Goal: Task Accomplishment & Management: Use online tool/utility

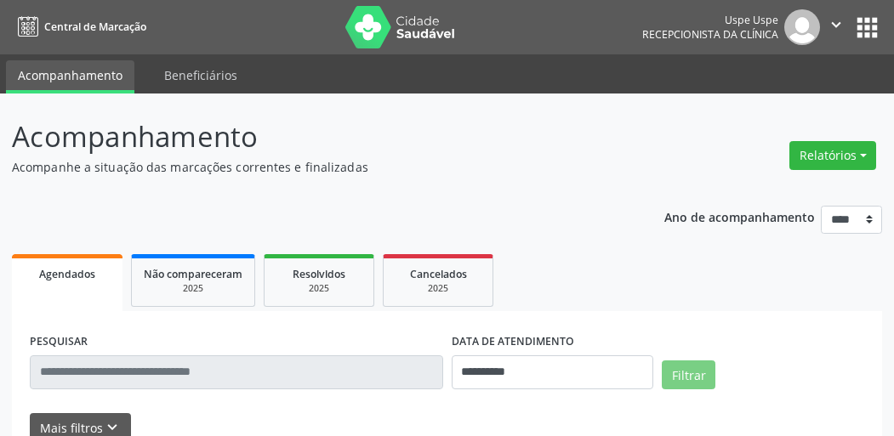
click at [833, 161] on button "Relatórios" at bounding box center [832, 155] width 87 height 29
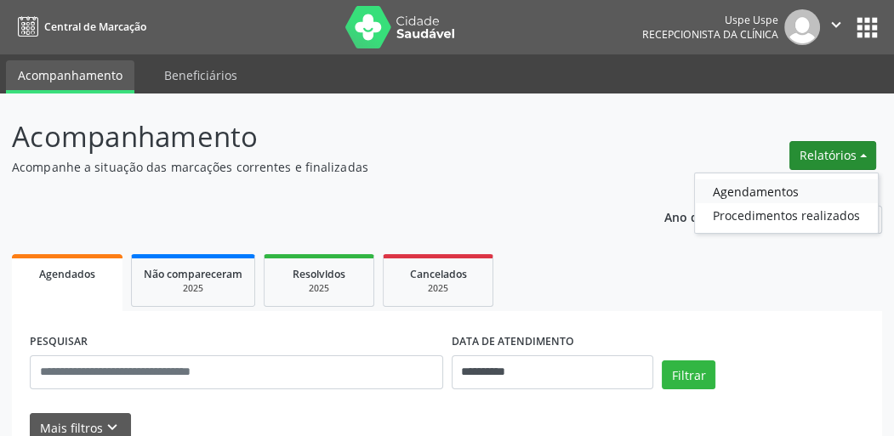
click at [766, 195] on link "Agendamentos" at bounding box center [786, 191] width 183 height 24
select select "*"
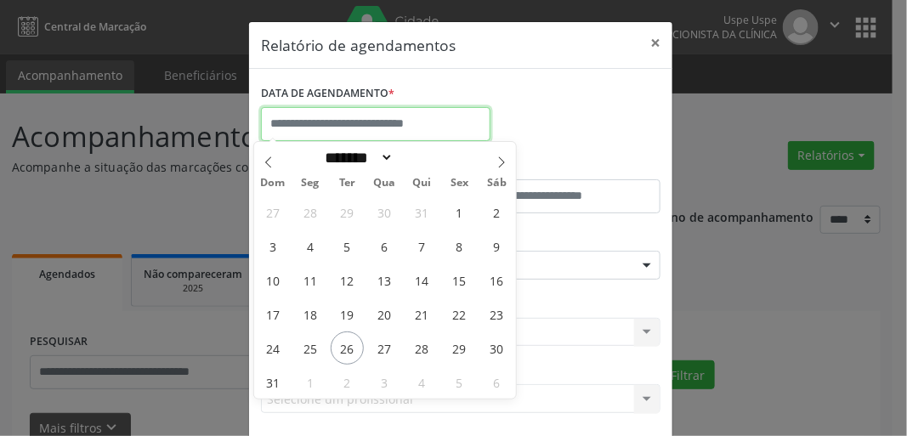
click at [383, 116] on input "text" at bounding box center [376, 124] width 230 height 34
click at [391, 348] on span "27" at bounding box center [384, 348] width 33 height 33
type input "**********"
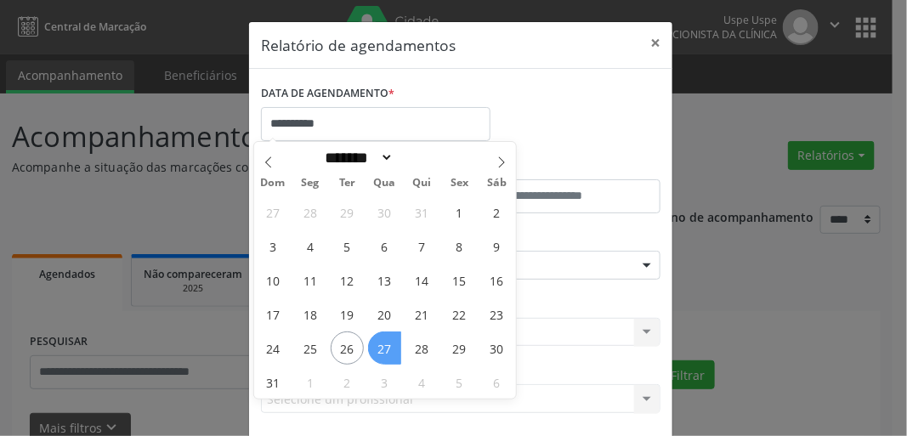
click at [391, 348] on span "27" at bounding box center [384, 348] width 33 height 33
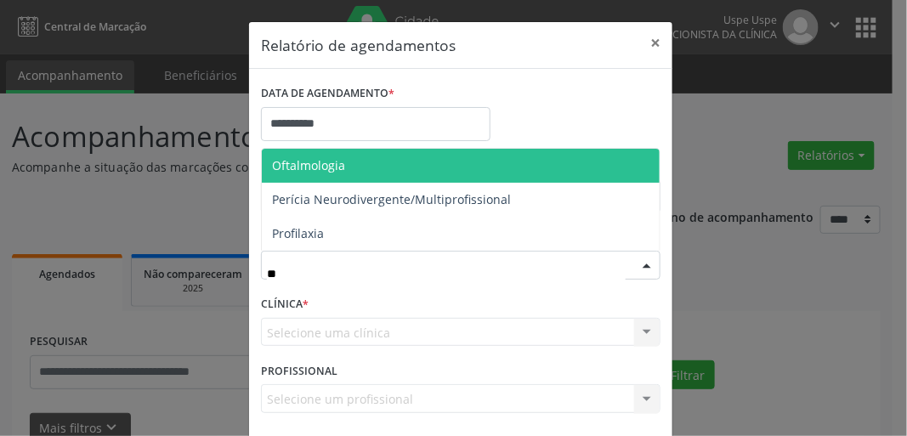
type input "***"
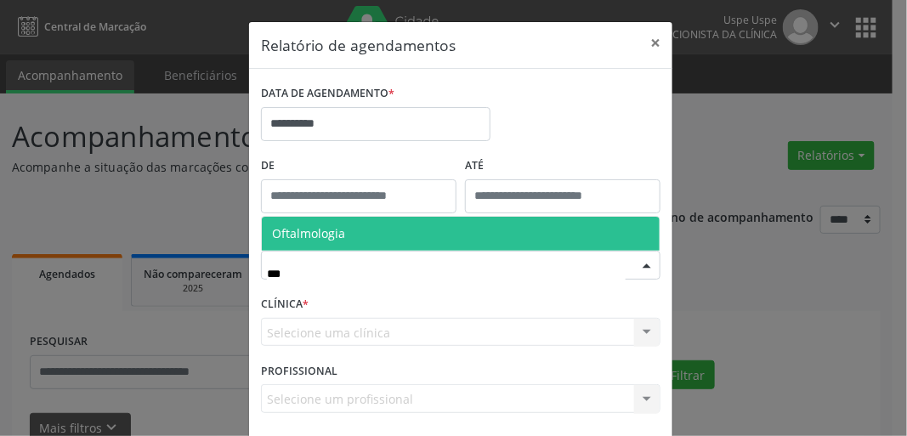
drag, startPoint x: 374, startPoint y: 234, endPoint x: 417, endPoint y: 290, distance: 70.9
click at [376, 235] on span "Oftalmologia" at bounding box center [461, 234] width 398 height 34
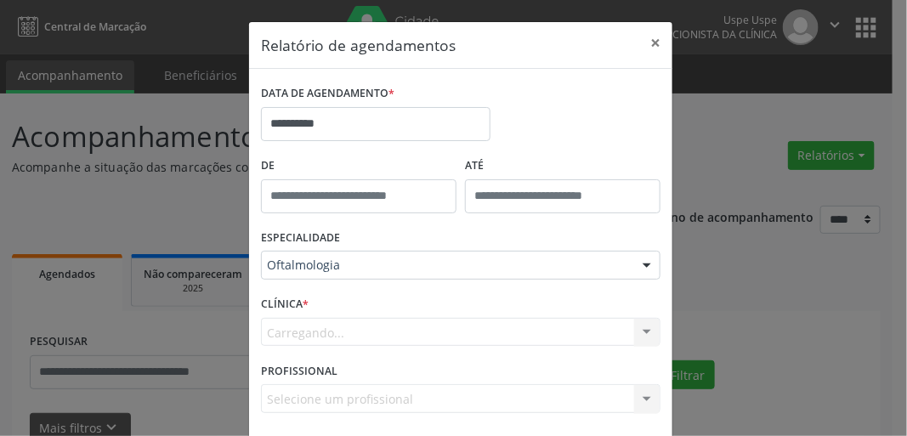
scroll to position [74, 0]
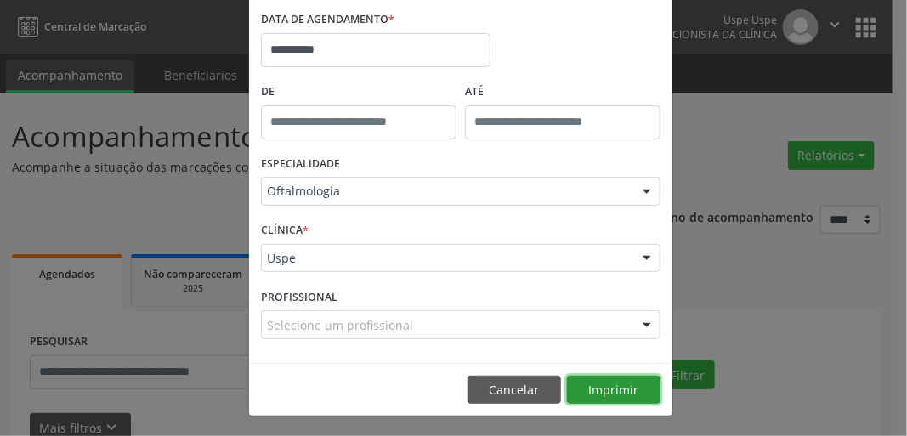
click at [594, 382] on button "Imprimir" at bounding box center [614, 390] width 94 height 29
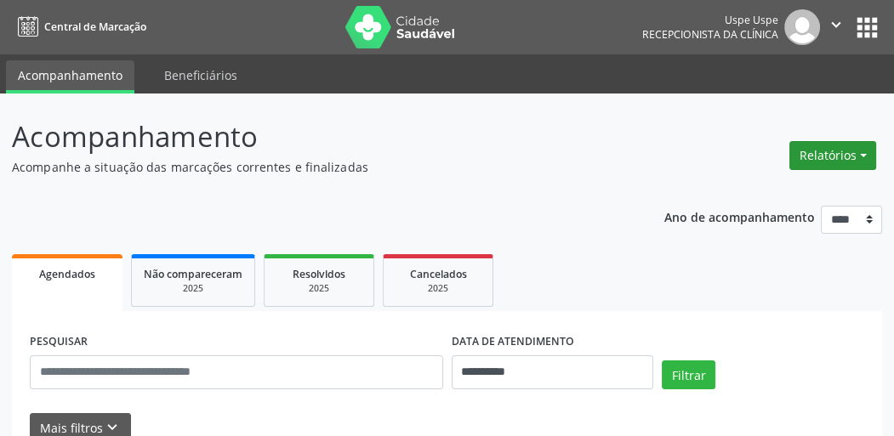
click at [809, 158] on button "Relatórios" at bounding box center [832, 155] width 87 height 29
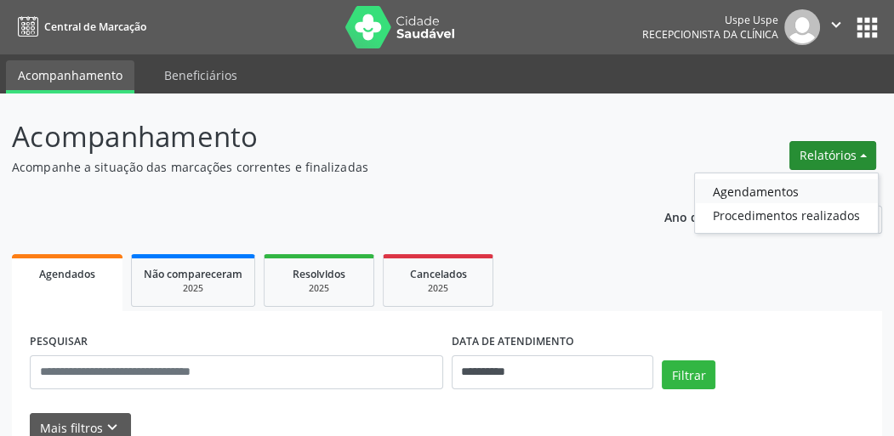
click at [738, 195] on link "Agendamentos" at bounding box center [786, 191] width 183 height 24
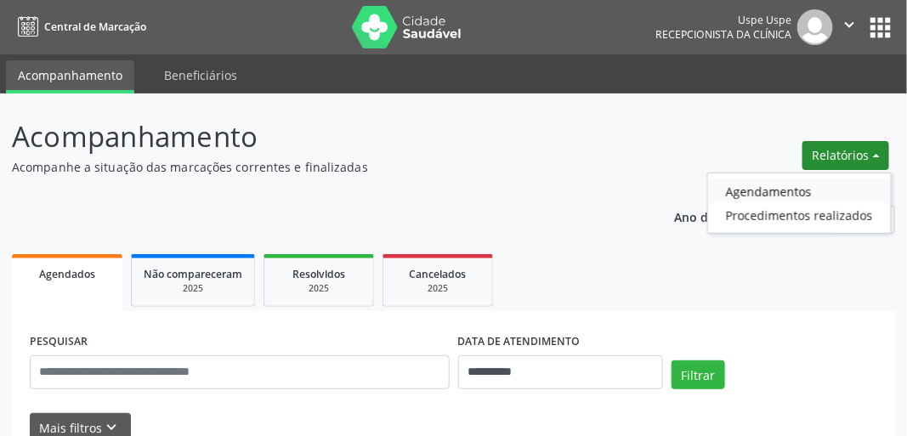
select select "*"
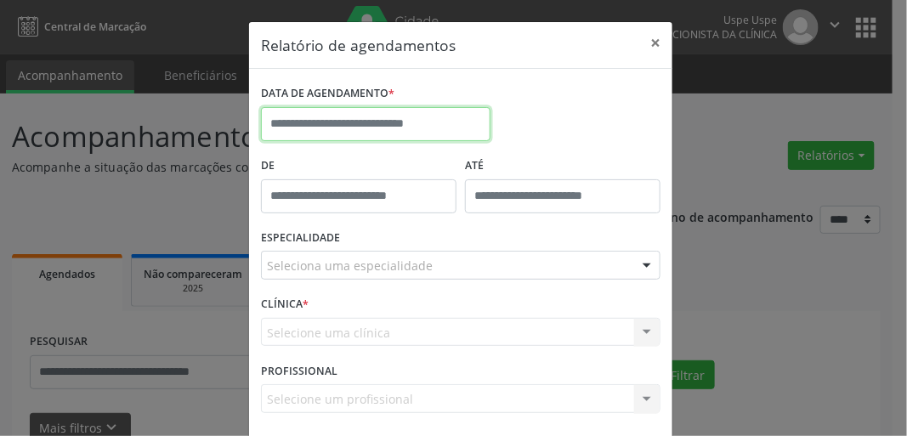
click at [399, 121] on input "text" at bounding box center [376, 124] width 230 height 34
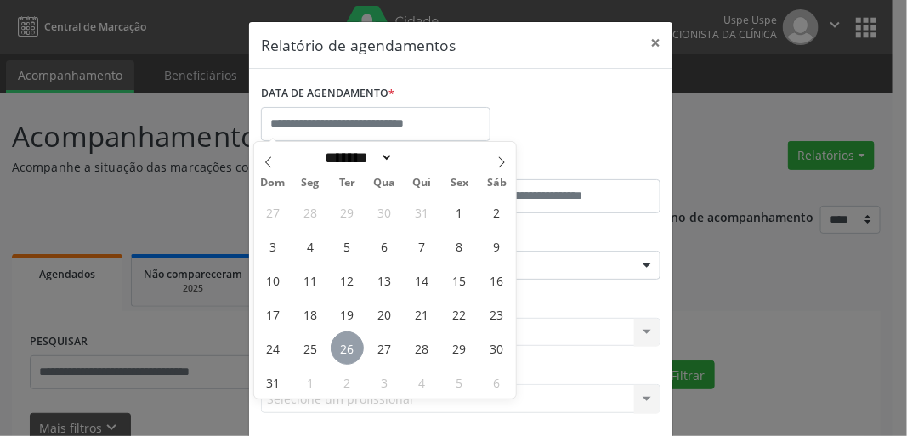
click at [347, 351] on span "26" at bounding box center [347, 348] width 33 height 33
type input "**********"
click at [347, 352] on span "26" at bounding box center [347, 348] width 33 height 33
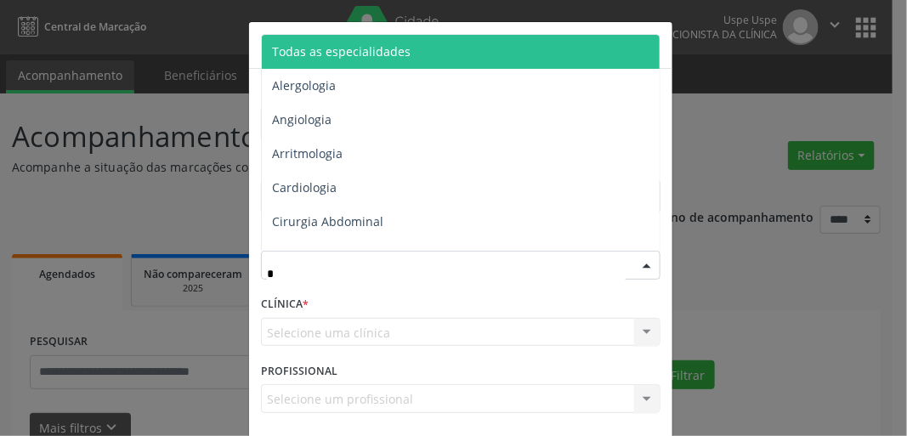
type input "**"
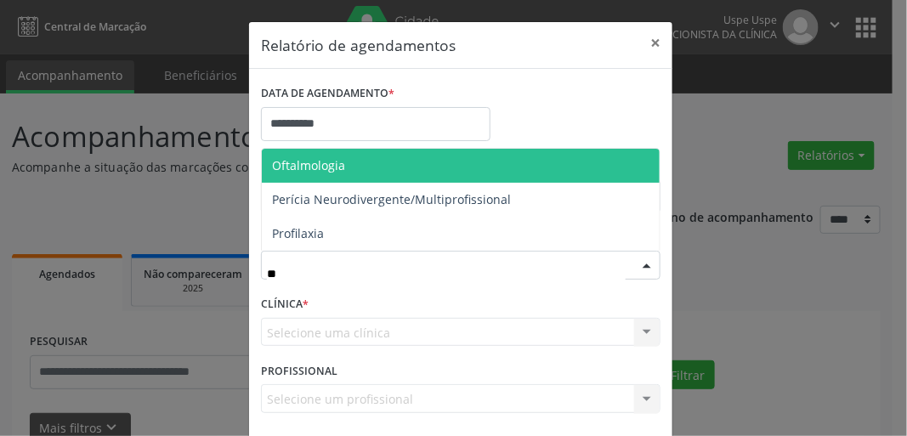
click at [328, 176] on span "Oftalmologia" at bounding box center [461, 166] width 398 height 34
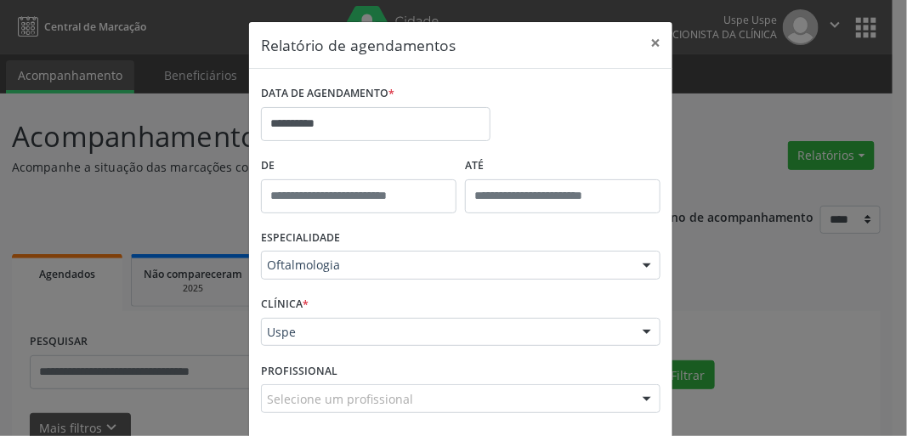
scroll to position [74, 0]
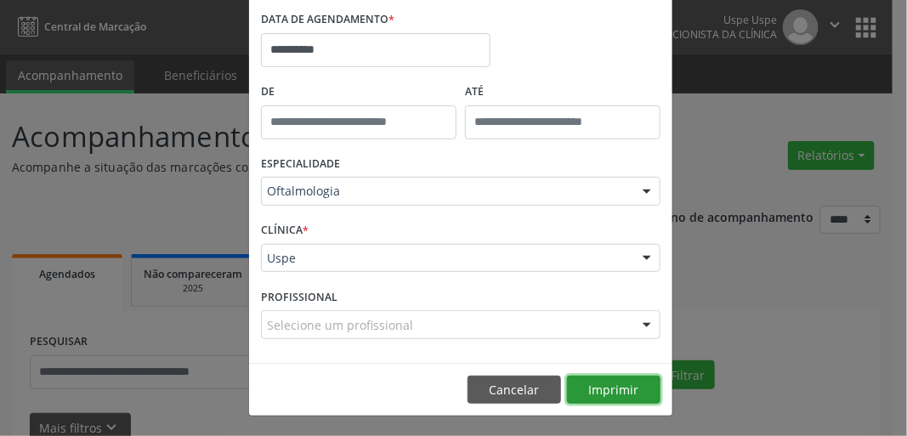
click at [606, 392] on button "Imprimir" at bounding box center [614, 390] width 94 height 29
